Goal: Find contact information: Find contact information

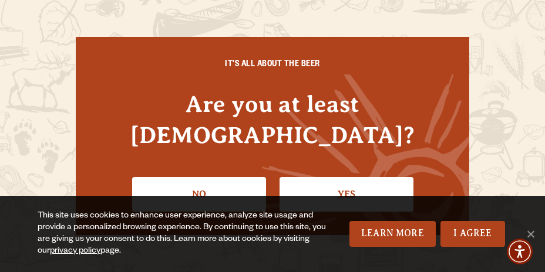
click at [355, 180] on link "Yes" at bounding box center [347, 194] width 134 height 34
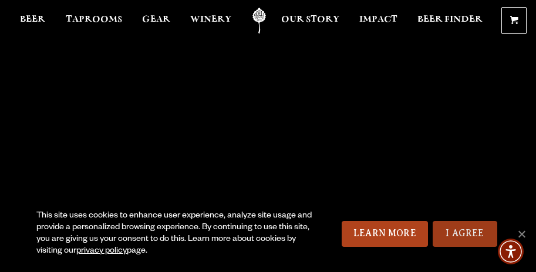
click at [472, 229] on link "I Agree" at bounding box center [465, 234] width 65 height 26
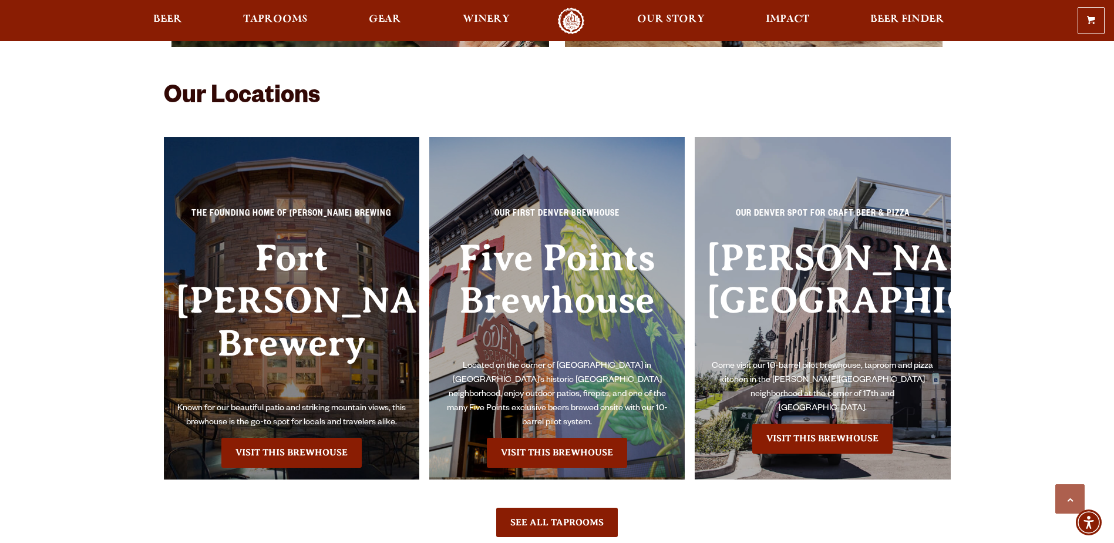
scroll to position [2701, 0]
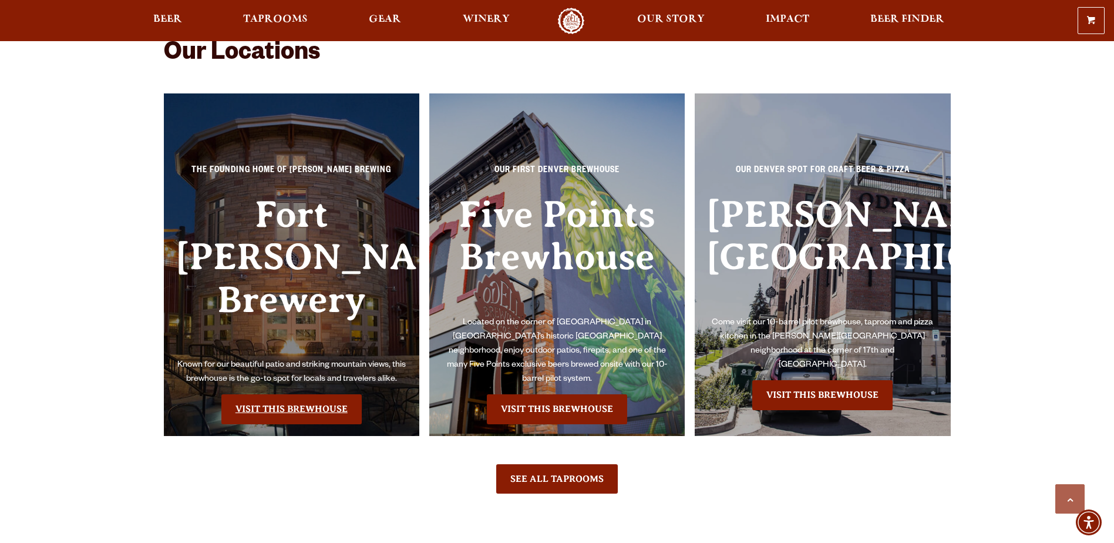
click at [273, 272] on link "Visit this Brewhouse" at bounding box center [291, 408] width 140 height 29
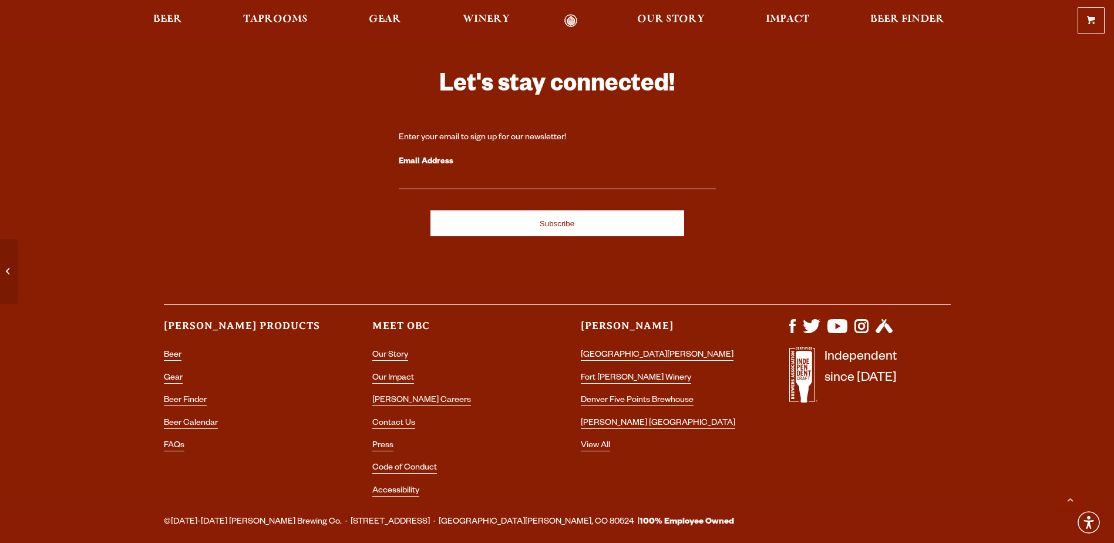
scroll to position [5038, 0]
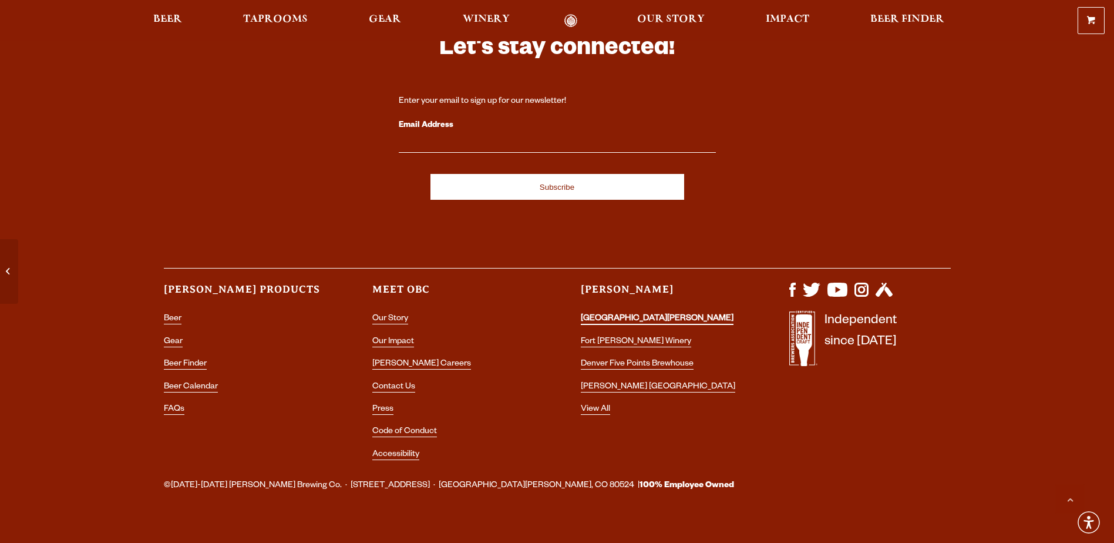
click at [605, 314] on link "[GEOGRAPHIC_DATA][PERSON_NAME]" at bounding box center [657, 319] width 153 height 11
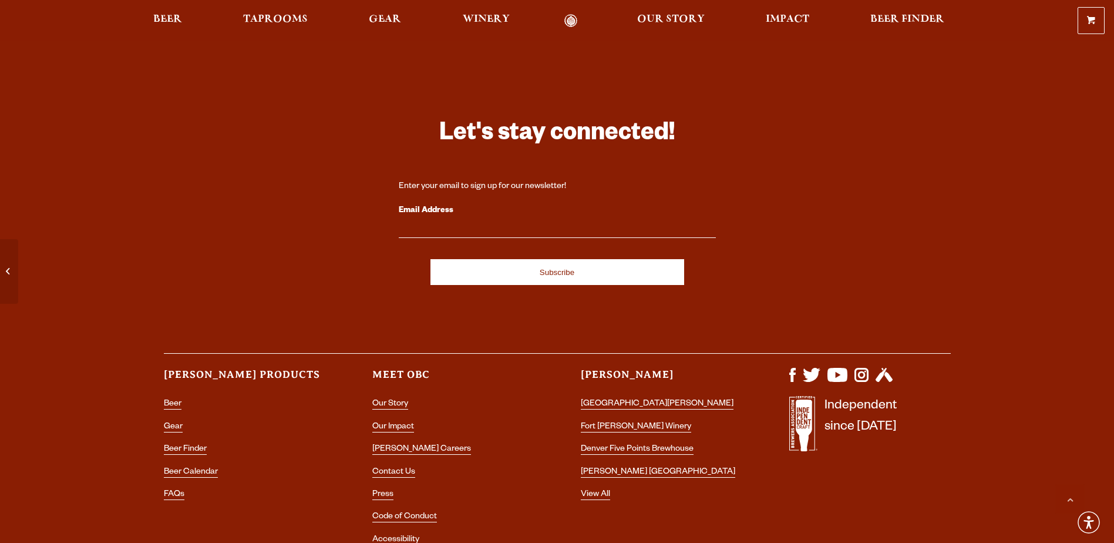
scroll to position [5038, 0]
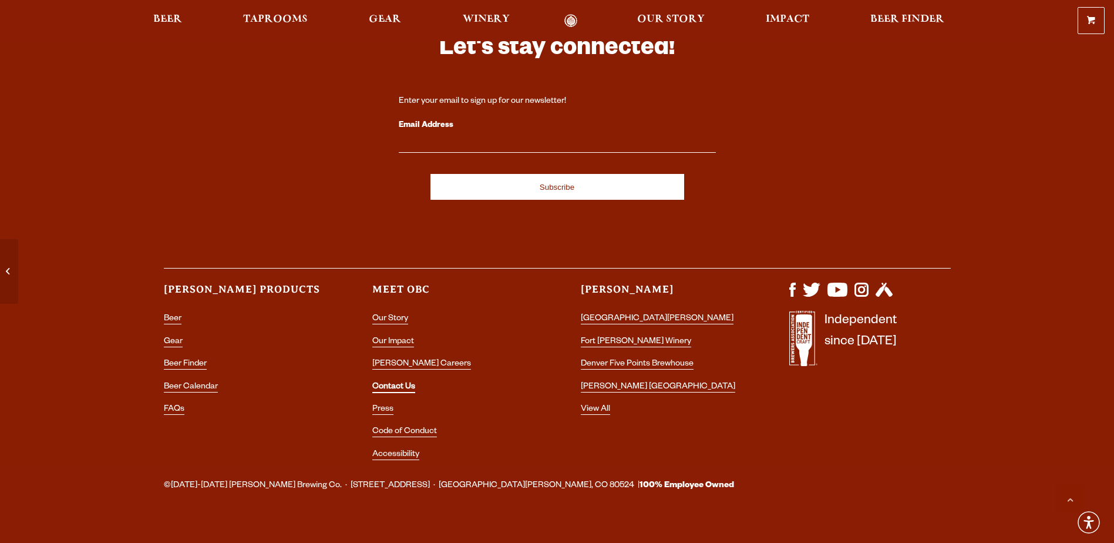
click at [399, 382] on link "Contact Us" at bounding box center [393, 387] width 43 height 11
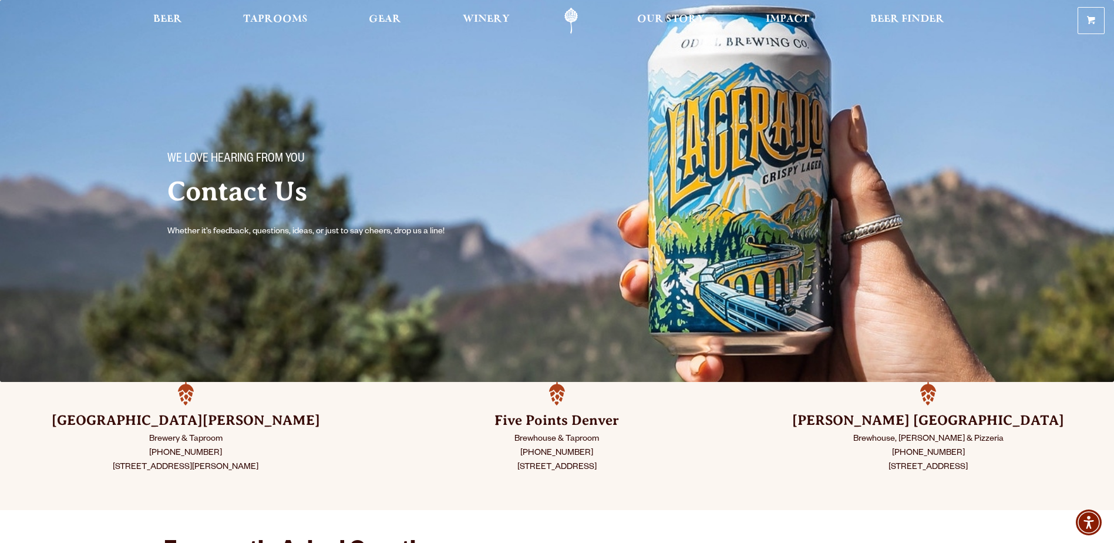
drag, startPoint x: 98, startPoint y: 468, endPoint x: 269, endPoint y: 467, distance: 170.9
click at [269, 467] on p "Brewery & Taproom (970) 498-9070 800 East Lincoln Ave Fort Collins, CO 80524" at bounding box center [185, 453] width 312 height 42
copy p "800 East Lincoln Ave Fort Collins, CO 80524"
